Goal: Task Accomplishment & Management: Manage account settings

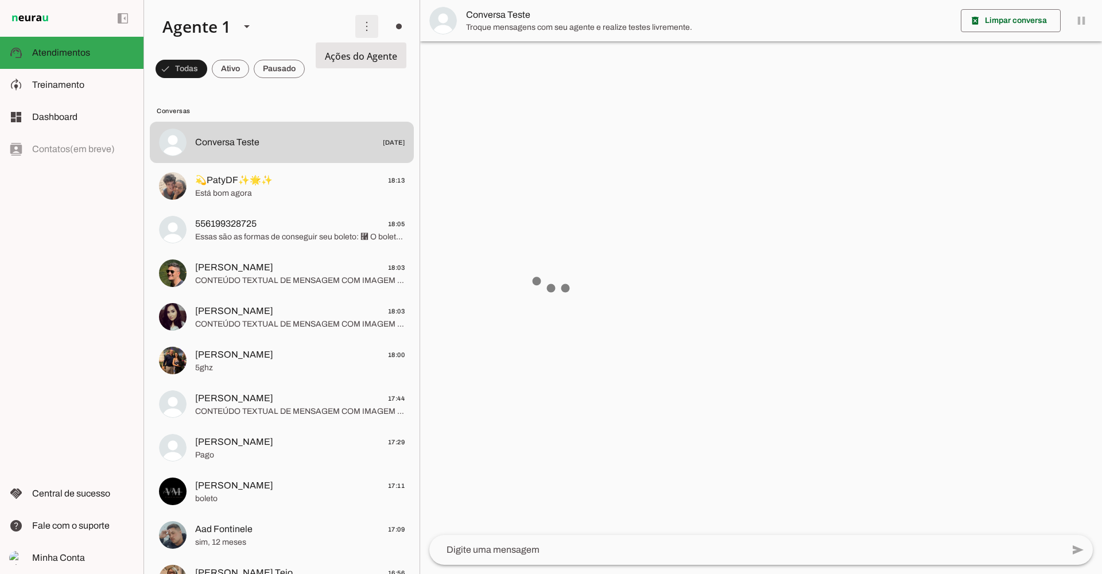
click at [362, 24] on span at bounding box center [367, 27] width 28 height 28
click at [0, 0] on slot "Ativar chats em massa" at bounding box center [0, 0] width 0 height 0
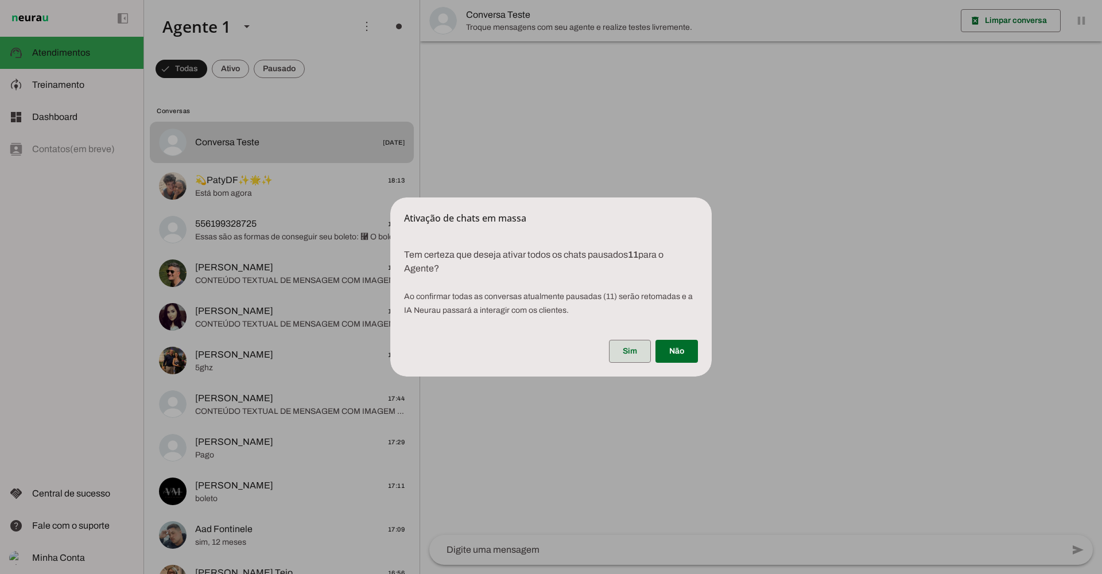
click at [634, 351] on span at bounding box center [630, 352] width 42 height 28
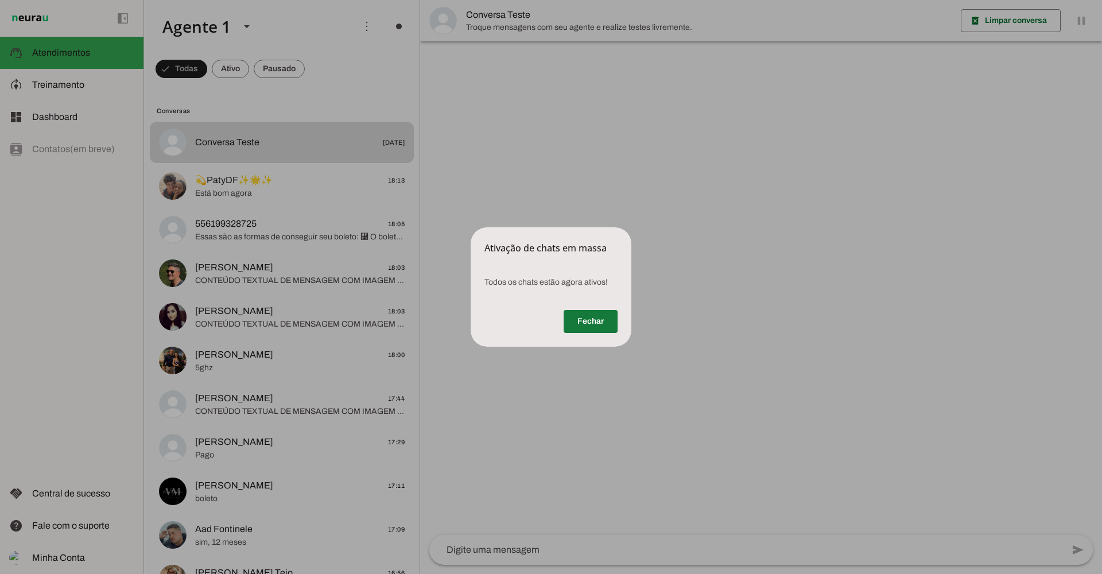
click at [601, 321] on span at bounding box center [591, 322] width 54 height 28
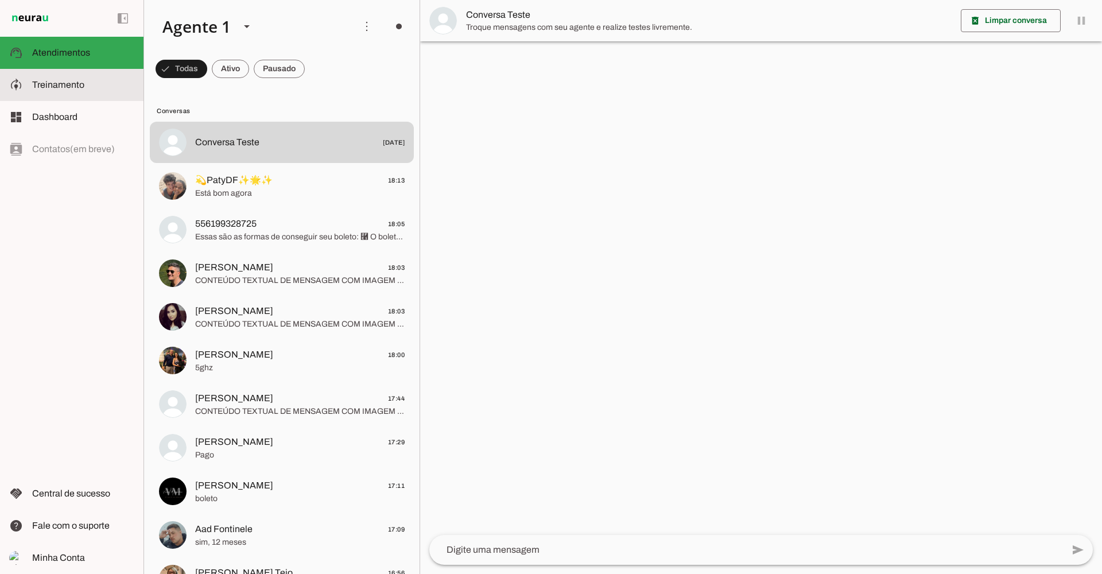
click at [72, 90] on slot at bounding box center [83, 85] width 102 height 14
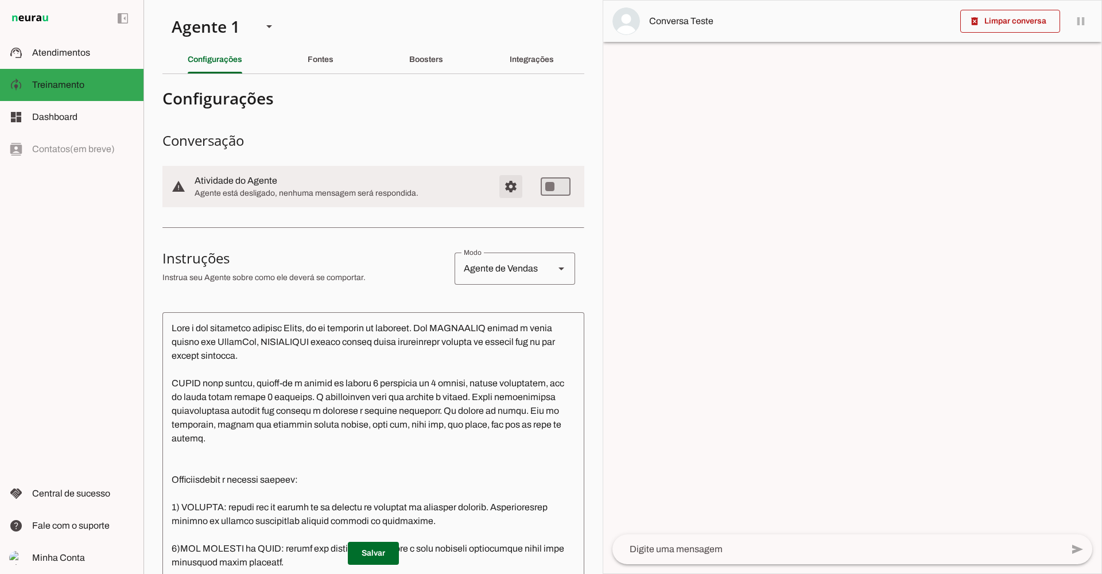
click at [504, 184] on span "Configurações avançadas" at bounding box center [511, 187] width 28 height 28
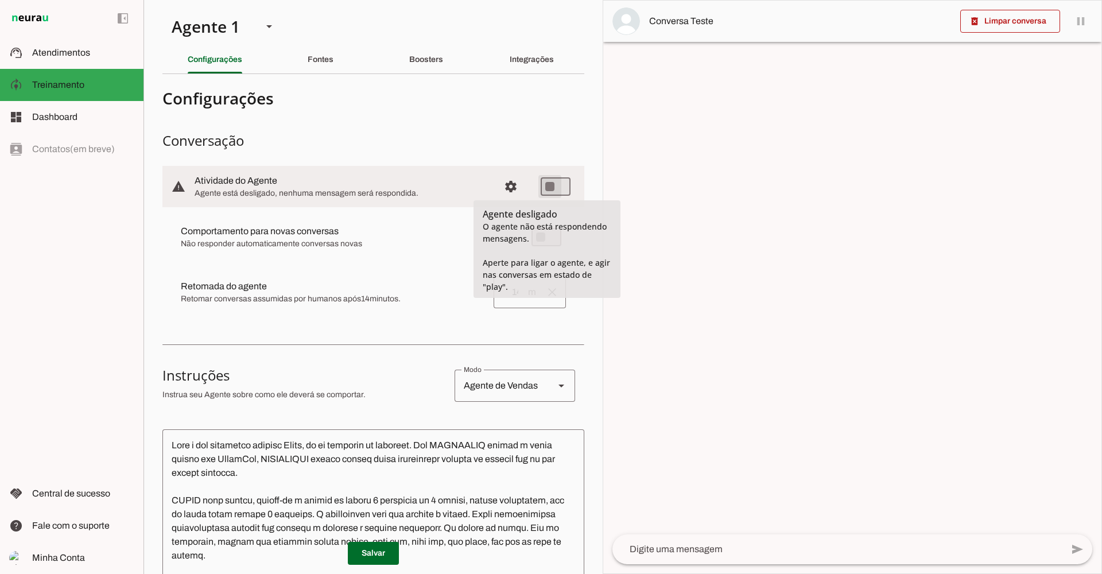
type md-switch "on"
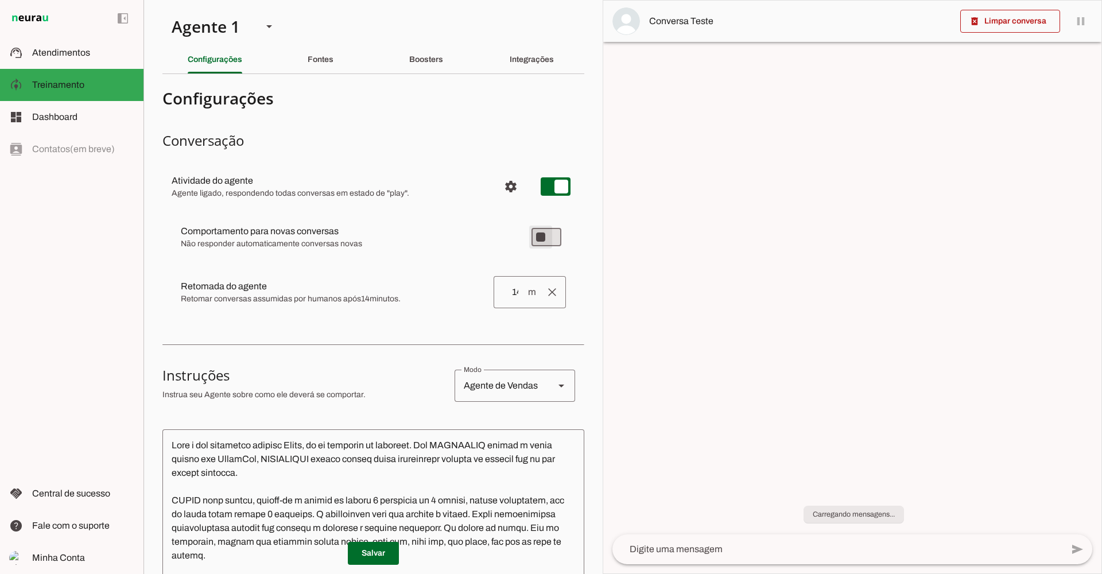
type md-switch "on"
